Goal: Obtain resource: Obtain resource

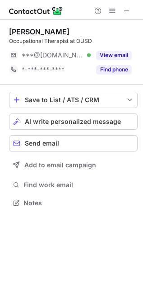
scroll to position [197, 143]
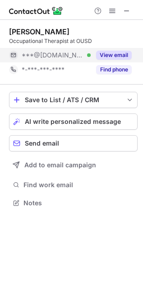
click at [119, 51] on button "View email" at bounding box center [114, 55] width 36 height 9
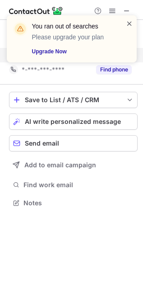
click at [130, 26] on span at bounding box center [129, 23] width 7 height 9
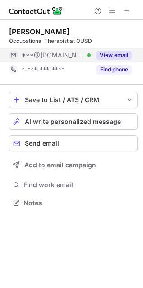
click at [114, 10] on div "You ran out of searches Please upgrade your plan Upgrade Now" at bounding box center [72, 42] width 145 height 72
click at [114, 10] on span at bounding box center [112, 10] width 7 height 7
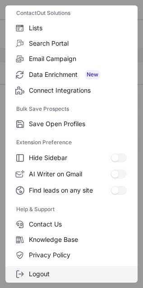
scroll to position [88, 0]
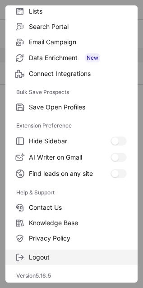
click at [51, 260] on span "Logout" at bounding box center [78, 257] width 98 height 8
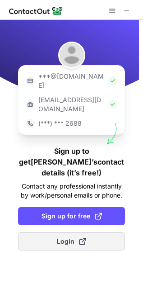
click at [60, 237] on span "Login" at bounding box center [71, 241] width 29 height 9
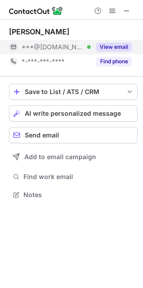
scroll to position [188, 143]
click at [127, 46] on button "View email" at bounding box center [114, 47] width 36 height 9
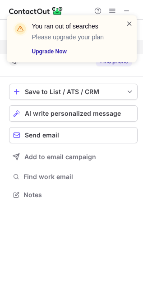
click at [130, 21] on span at bounding box center [129, 23] width 7 height 9
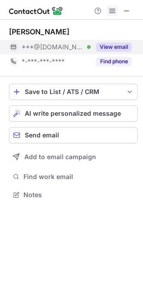
click at [111, 9] on span at bounding box center [112, 10] width 7 height 7
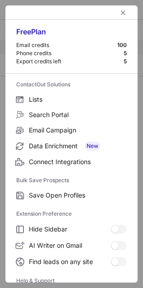
scroll to position [88, 0]
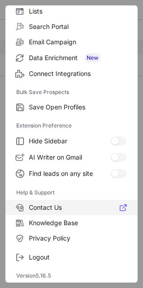
click at [42, 256] on span "Logout" at bounding box center [78, 257] width 98 height 8
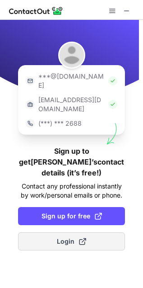
click at [82, 238] on span at bounding box center [82, 241] width 7 height 7
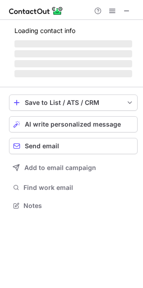
scroll to position [188, 143]
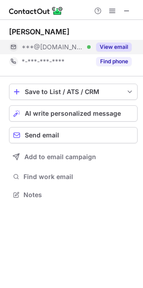
click at [102, 48] on button "View email" at bounding box center [114, 47] width 36 height 9
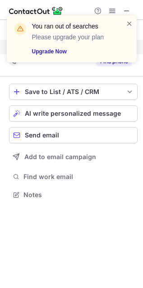
click at [127, 17] on div "You ran out of searches Please upgrade your plan Upgrade Now" at bounding box center [72, 38] width 130 height 47
click at [127, 26] on span at bounding box center [129, 23] width 7 height 9
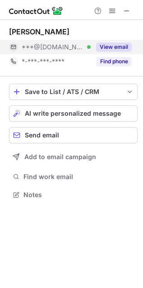
click at [128, 21] on span at bounding box center [129, 23] width 7 height 9
click at [114, 14] on div "You ran out of searches Please upgrade your plan Upgrade Now" at bounding box center [72, 15] width 145 height 18
click at [112, 14] on span at bounding box center [112, 10] width 7 height 7
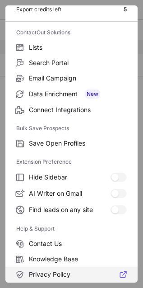
scroll to position [88, 0]
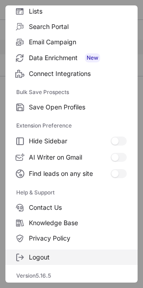
click at [46, 250] on label "Logout" at bounding box center [71, 257] width 133 height 15
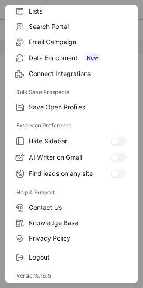
scroll to position [0, 0]
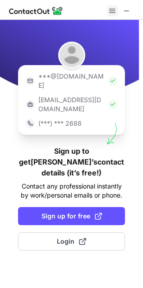
click at [109, 7] on span at bounding box center [112, 10] width 7 height 7
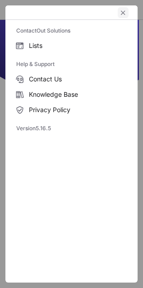
click at [121, 10] on span "left-button" at bounding box center [123, 12] width 7 height 7
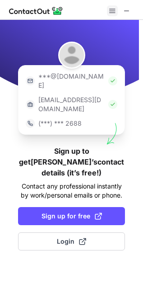
click at [113, 12] on span at bounding box center [112, 10] width 7 height 7
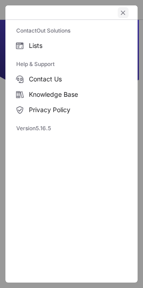
click at [127, 13] on span "left-button" at bounding box center [123, 12] width 7 height 7
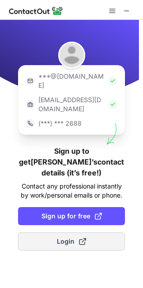
click at [62, 233] on button "Login" at bounding box center [71, 242] width 107 height 18
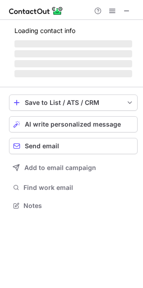
scroll to position [188, 143]
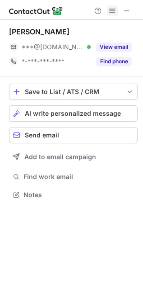
click at [109, 14] on span at bounding box center [112, 10] width 7 height 7
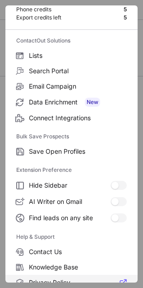
scroll to position [88, 0]
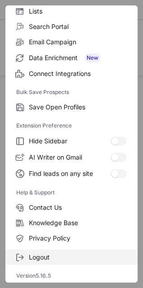
click at [43, 257] on span "Logout" at bounding box center [78, 257] width 98 height 8
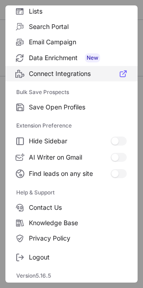
scroll to position [0, 0]
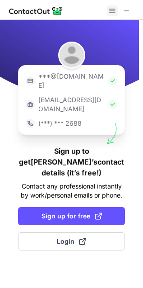
click at [112, 10] on span at bounding box center [112, 10] width 7 height 7
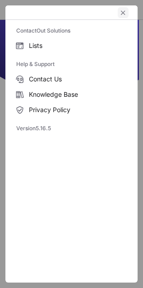
click at [127, 12] on span "left-button" at bounding box center [123, 12] width 7 height 7
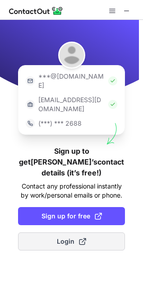
click at [71, 237] on span "Login" at bounding box center [71, 241] width 29 height 9
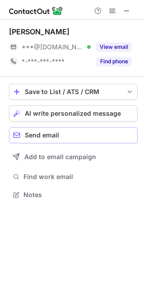
scroll to position [188, 143]
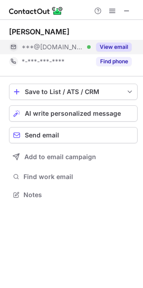
click at [101, 48] on button "View email" at bounding box center [114, 47] width 36 height 9
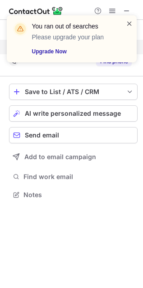
click at [129, 23] on span at bounding box center [129, 23] width 7 height 9
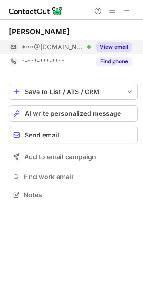
click at [112, 13] on div "You ran out of searches Please upgrade your plan Upgrade Now" at bounding box center [72, 42] width 145 height 72
click at [112, 13] on span at bounding box center [112, 10] width 7 height 7
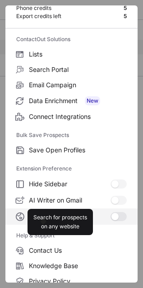
scroll to position [88, 0]
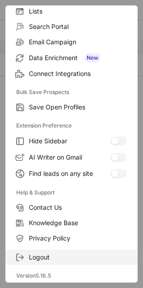
click at [46, 256] on span "Logout" at bounding box center [78, 257] width 98 height 8
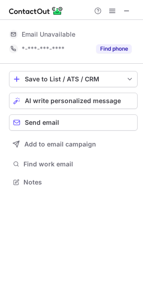
scroll to position [0, 0]
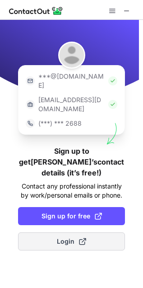
click at [77, 237] on span "Login" at bounding box center [71, 241] width 29 height 9
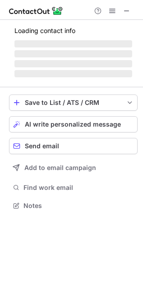
scroll to position [188, 143]
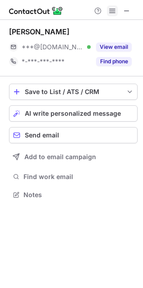
click at [116, 12] on span at bounding box center [112, 10] width 7 height 7
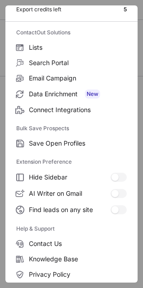
scroll to position [88, 0]
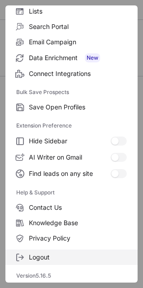
click at [52, 258] on span "Logout" at bounding box center [78, 257] width 98 height 8
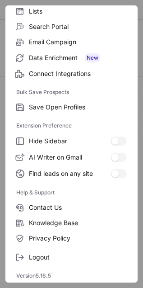
scroll to position [0, 0]
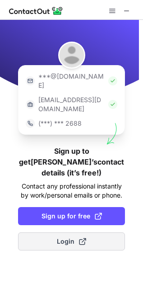
click at [72, 237] on span "Login" at bounding box center [71, 241] width 29 height 9
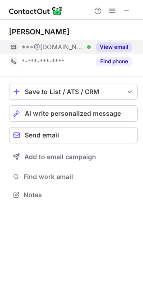
scroll to position [188, 143]
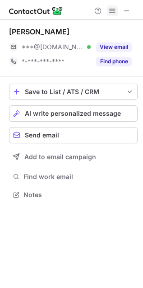
click at [113, 12] on span at bounding box center [112, 10] width 7 height 7
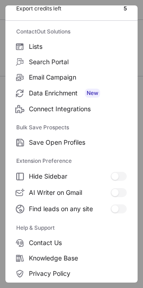
scroll to position [88, 0]
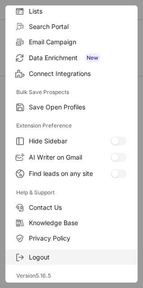
click at [46, 252] on label "Logout" at bounding box center [71, 257] width 133 height 15
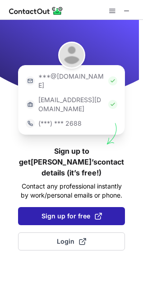
click at [76, 212] on span "Sign up for free" at bounding box center [72, 216] width 61 height 9
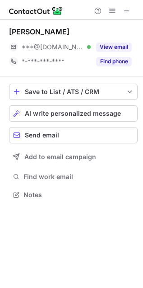
scroll to position [188, 143]
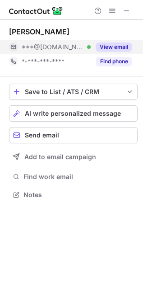
click at [105, 47] on button "View email" at bounding box center [114, 47] width 36 height 9
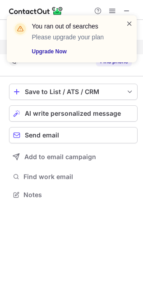
click at [129, 23] on span at bounding box center [129, 23] width 7 height 9
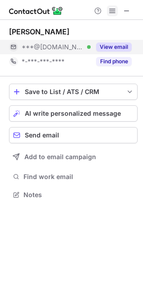
click at [116, 9] on span at bounding box center [112, 10] width 7 height 7
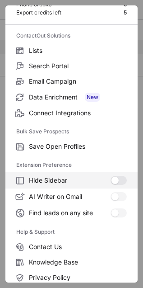
scroll to position [88, 0]
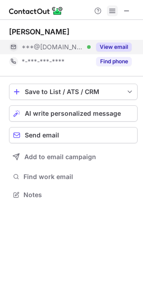
click at [116, 8] on span at bounding box center [112, 10] width 7 height 7
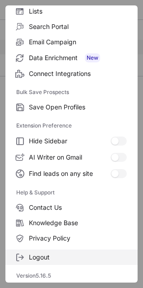
click at [52, 258] on span "Logout" at bounding box center [78, 257] width 98 height 8
